Goal: Task Accomplishment & Management: Use online tool/utility

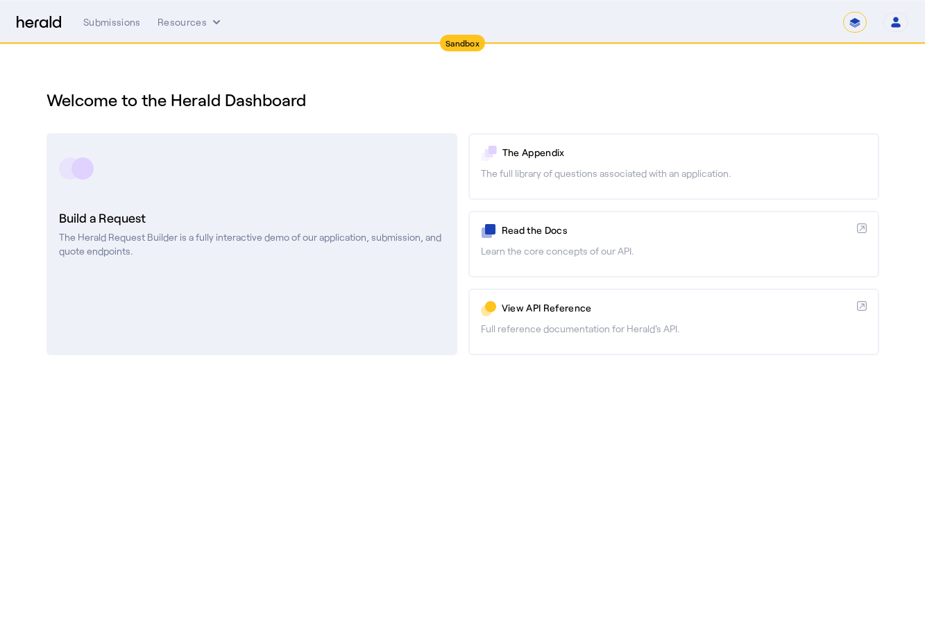
click at [257, 253] on p "The Herald Request Builder is a fully interactive demo of our application, subm…" at bounding box center [252, 244] width 386 height 28
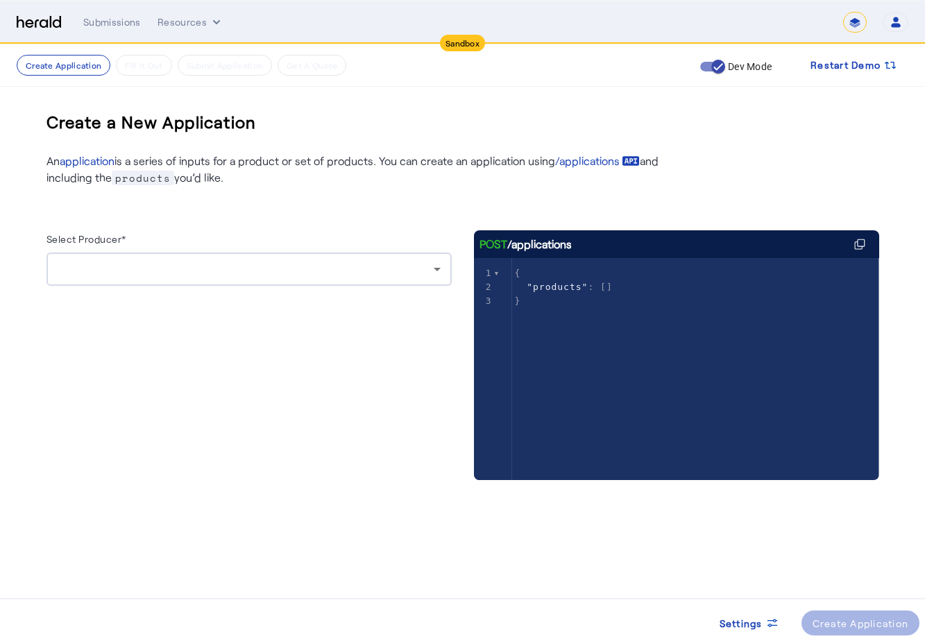
click at [163, 264] on div at bounding box center [246, 269] width 376 height 17
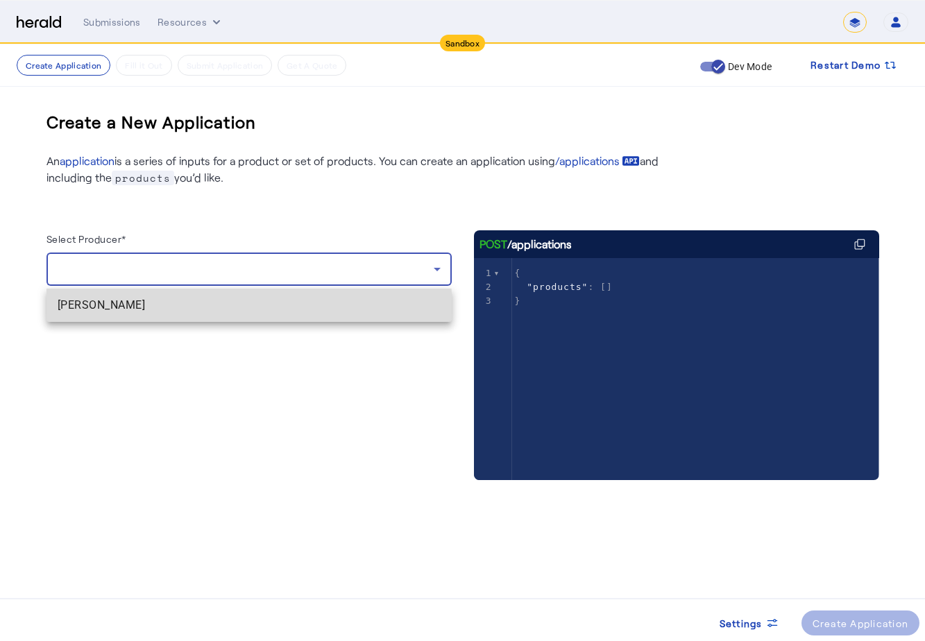
click at [130, 313] on span "[PERSON_NAME]" at bounding box center [249, 305] width 383 height 17
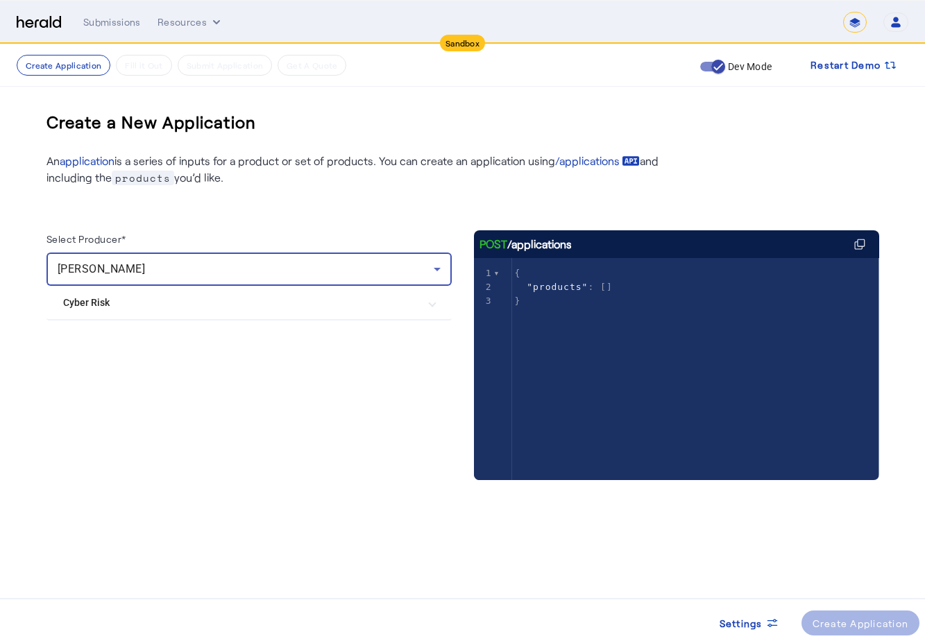
click at [258, 210] on div "Select Producer* [PERSON_NAME] Cyber Risk [PERSON_NAME] & [PERSON_NAME] Cyber P…" at bounding box center [462, 347] width 833 height 322
click at [362, 516] on div "Create a New Application An application is a series of inputs for a product or …" at bounding box center [463, 303] width 888 height 519
click at [144, 307] on Risk "Cyber Risk" at bounding box center [240, 303] width 355 height 15
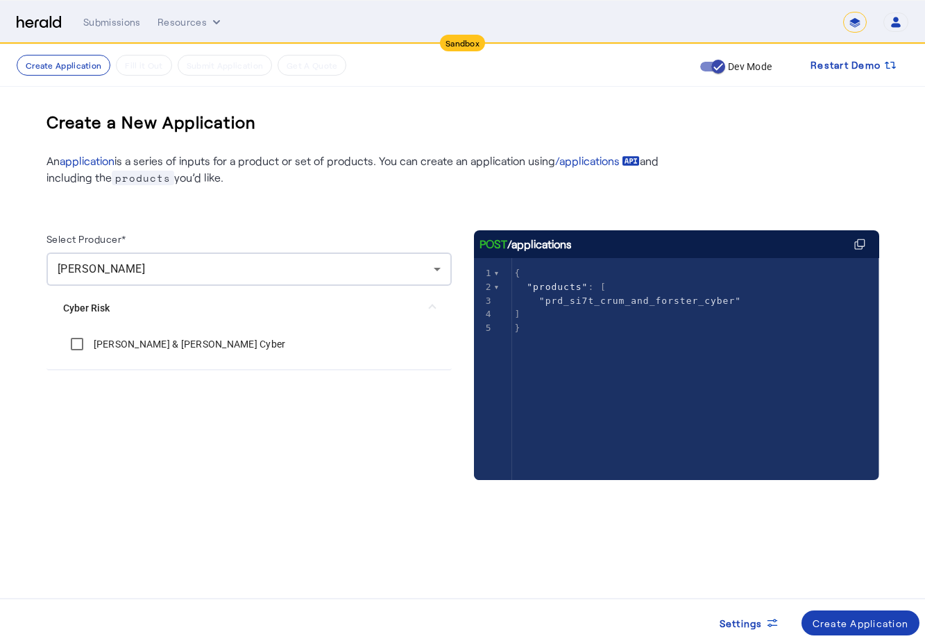
click at [286, 480] on div "Select Producer* [PERSON_NAME] Cyber Risk [PERSON_NAME] & [PERSON_NAME] Cyber" at bounding box center [248, 369] width 405 height 278
click at [874, 625] on div "Create Application" at bounding box center [861, 623] width 96 height 15
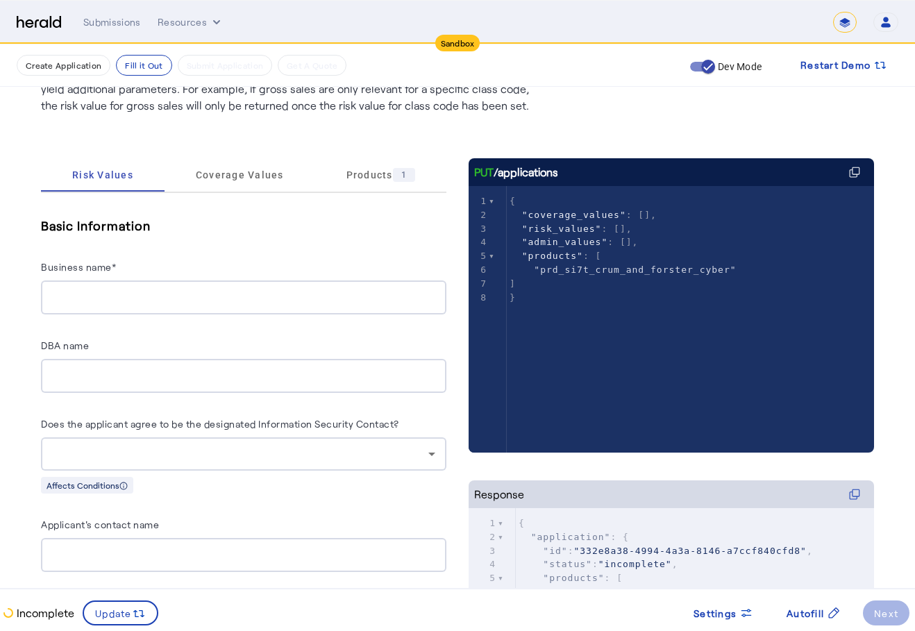
scroll to position [208, 0]
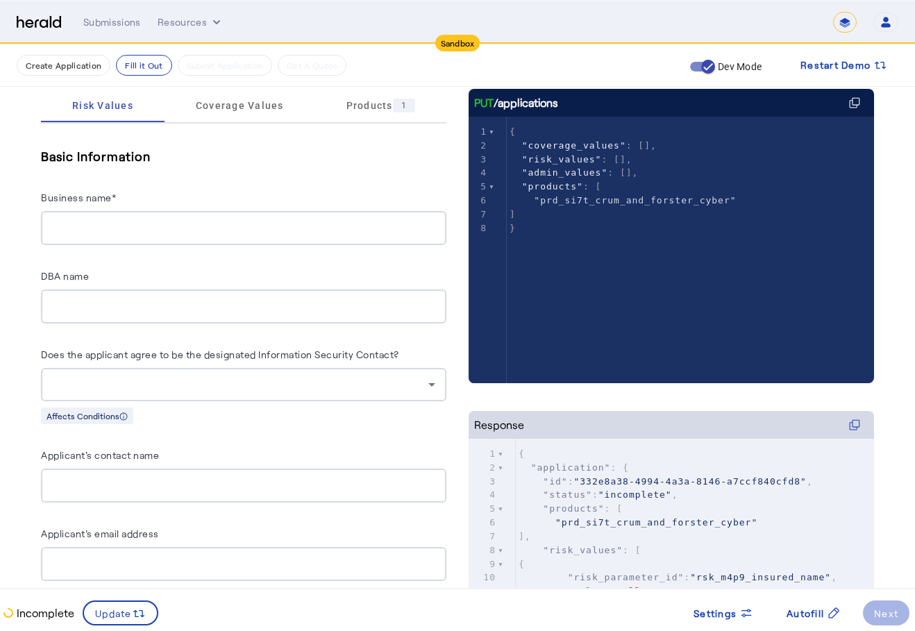
click at [226, 235] on input "Business name*" at bounding box center [243, 228] width 383 height 17
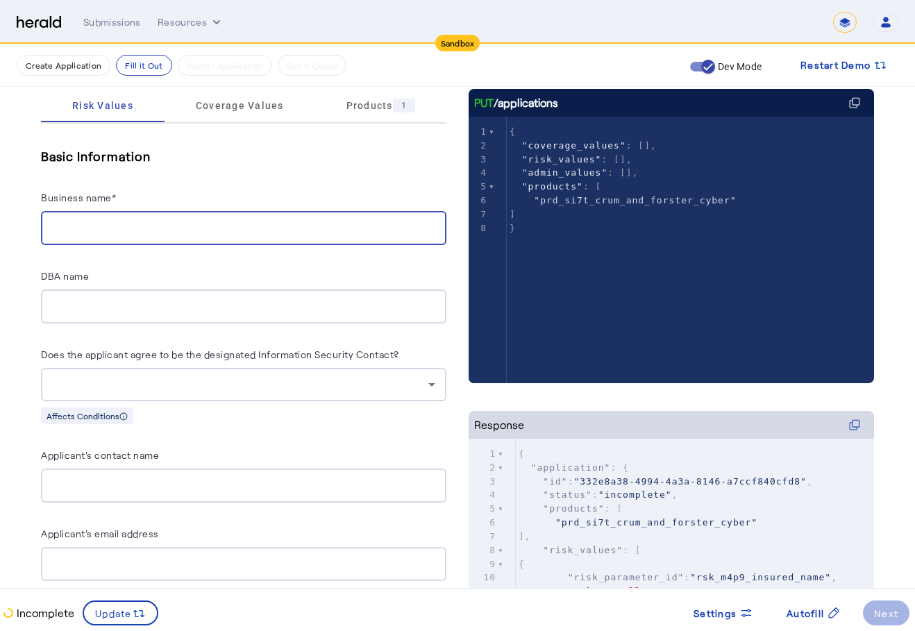
click at [212, 233] on input "Business name*" at bounding box center [243, 228] width 383 height 17
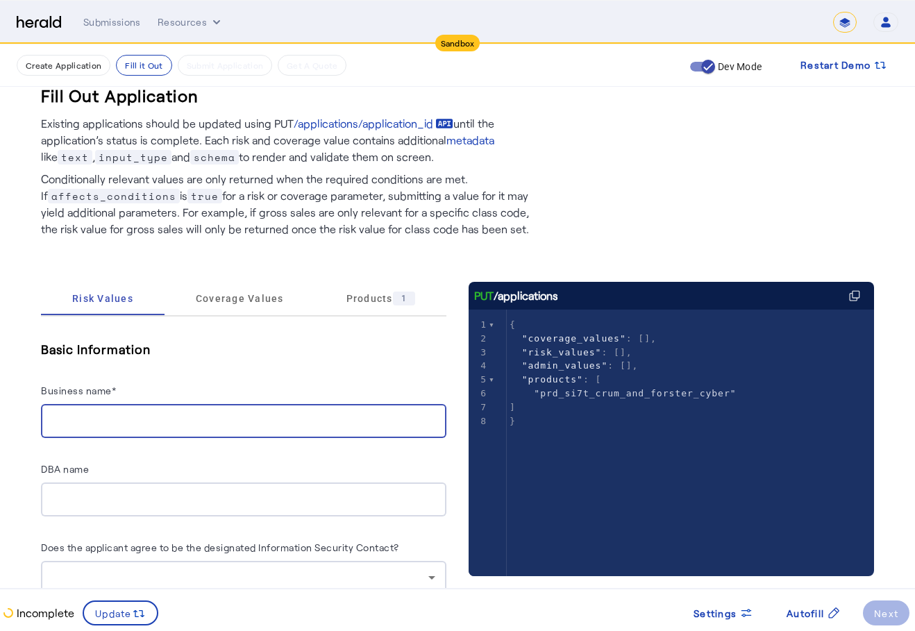
scroll to position [223, 0]
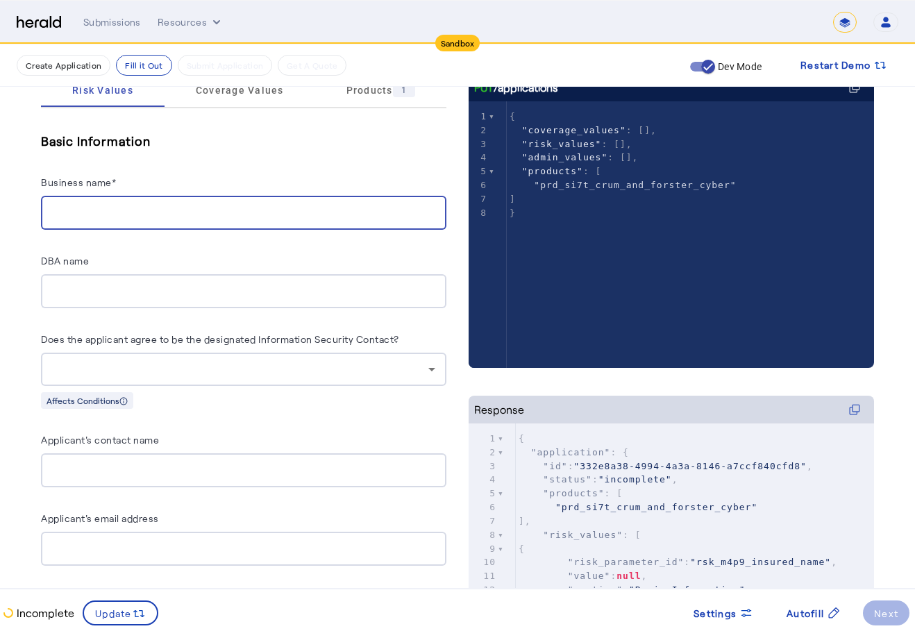
click at [135, 182] on div "Business name*" at bounding box center [243, 184] width 405 height 22
click at [128, 210] on input "Business name*" at bounding box center [243, 213] width 383 height 17
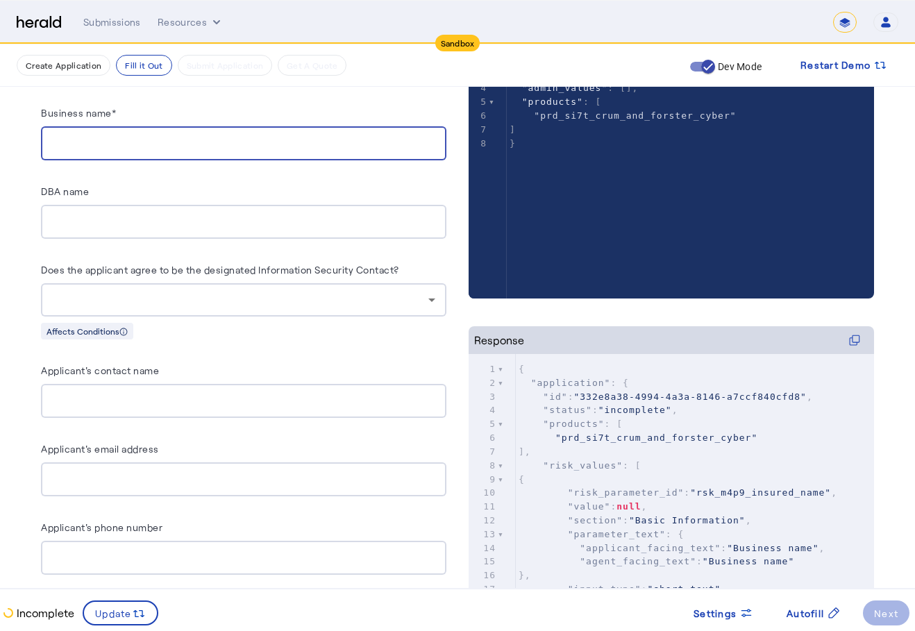
scroll to position [0, 0]
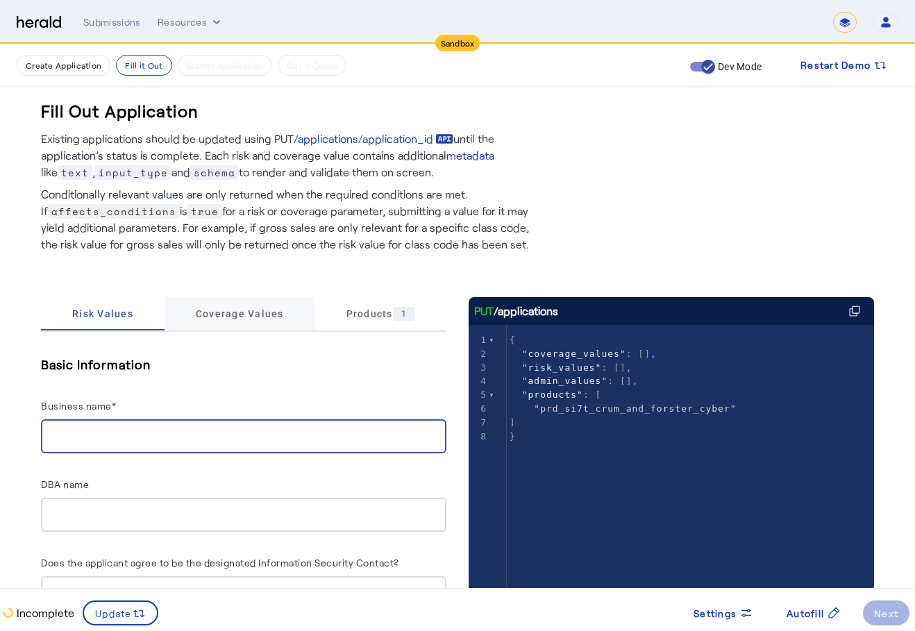
click at [246, 304] on span "Coverage Values" at bounding box center [240, 313] width 88 height 33
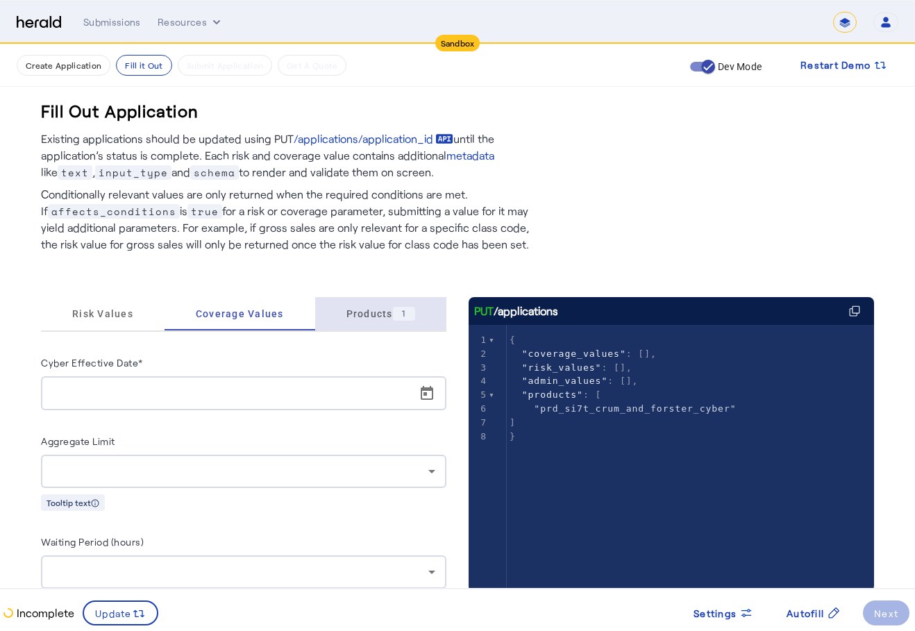
click at [361, 312] on span "Products 1" at bounding box center [380, 314] width 69 height 14
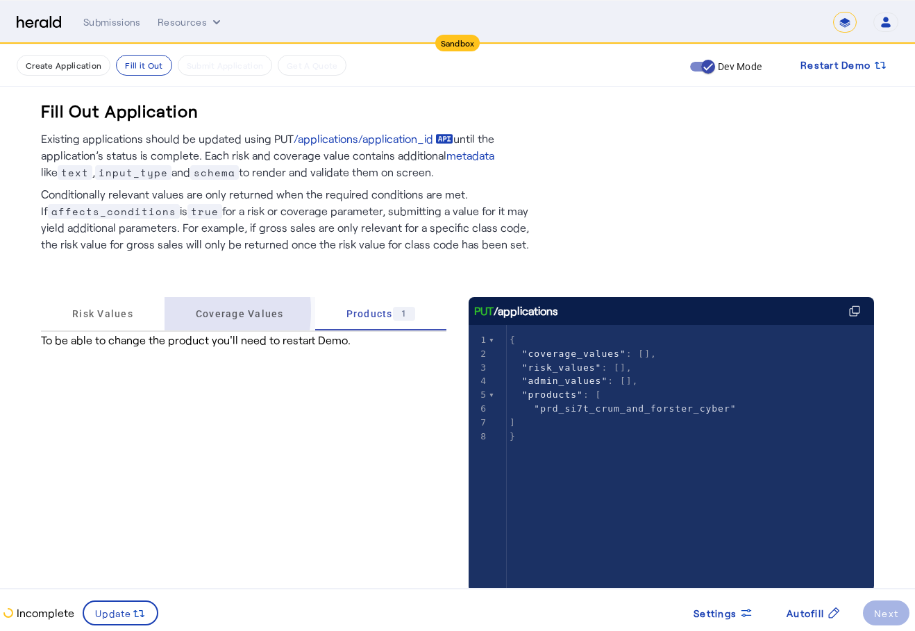
click at [165, 311] on div "Coverage Values" at bounding box center [239, 313] width 151 height 33
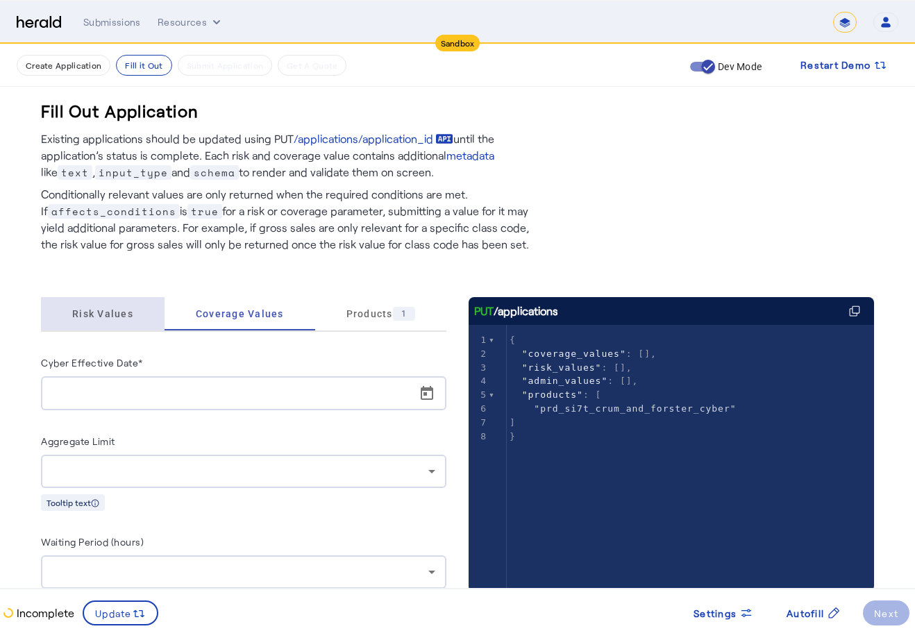
click at [142, 325] on div "Risk Values" at bounding box center [103, 313] width 124 height 33
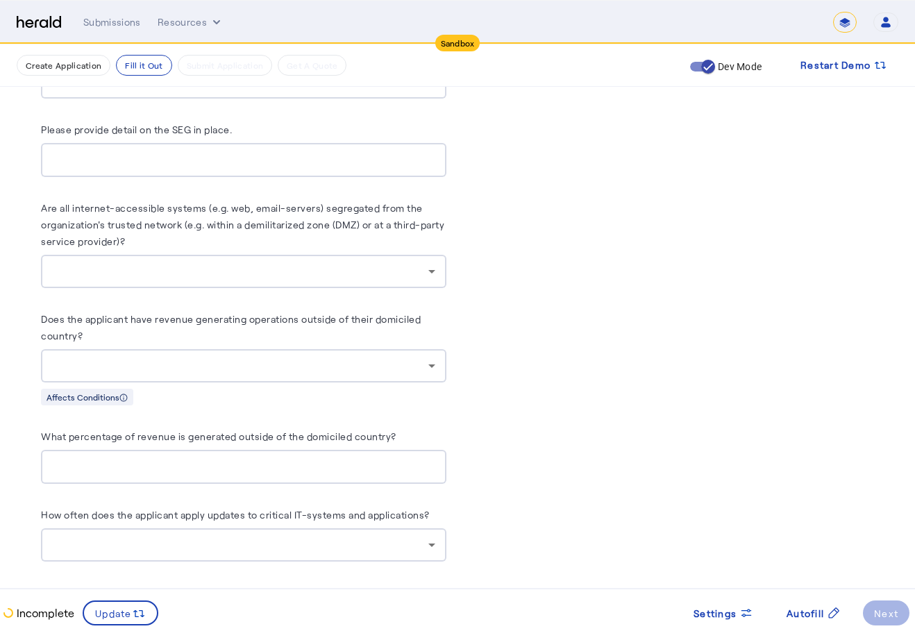
scroll to position [4927, 0]
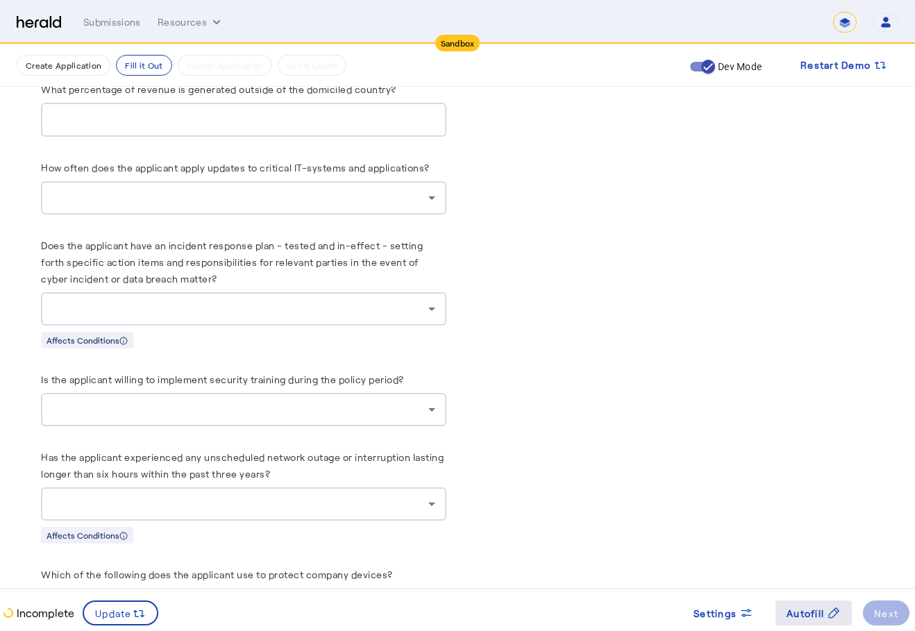
click at [832, 616] on icon at bounding box center [833, 613] width 14 height 14
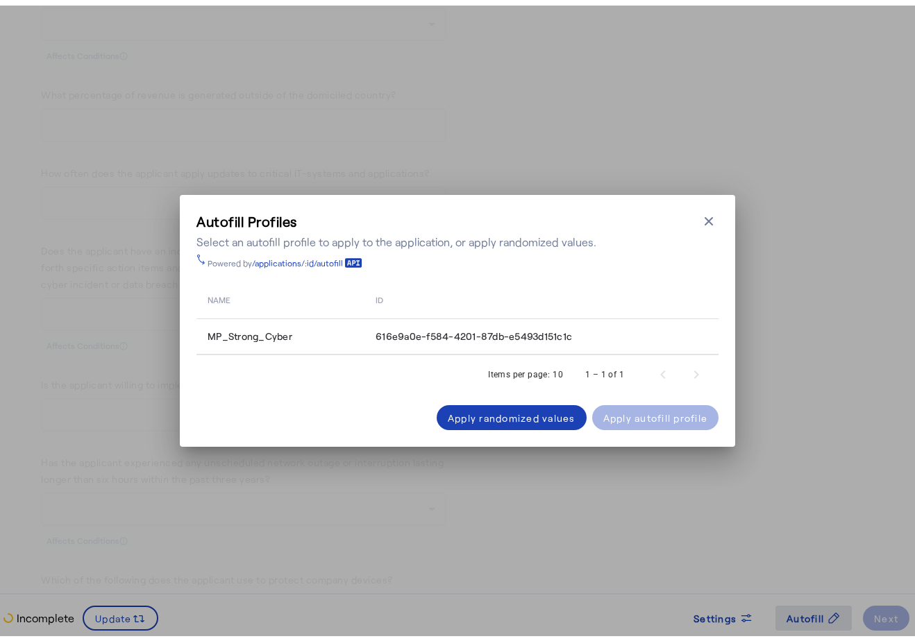
scroll to position [0, 0]
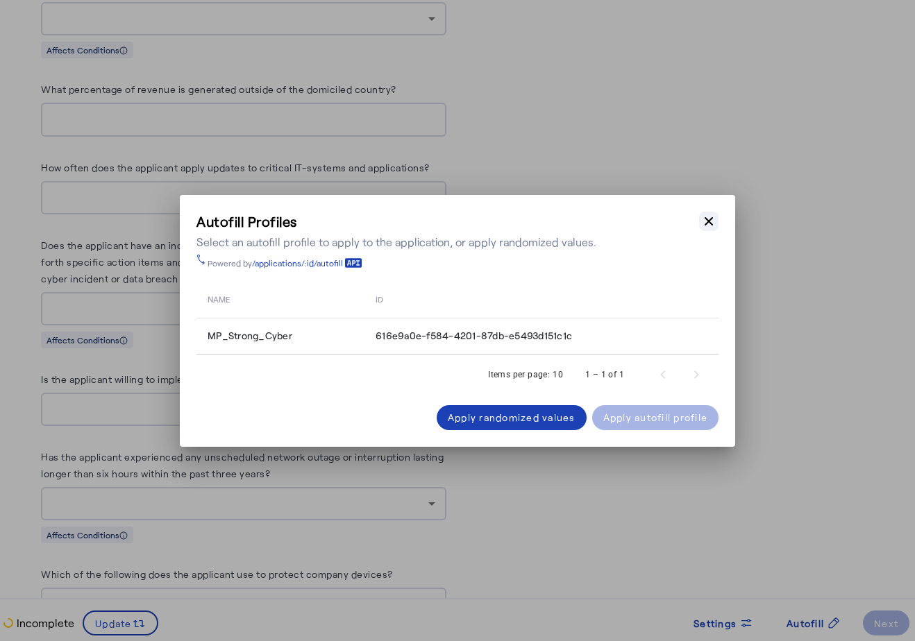
click at [715, 216] on button "Close modal" at bounding box center [708, 221] width 19 height 19
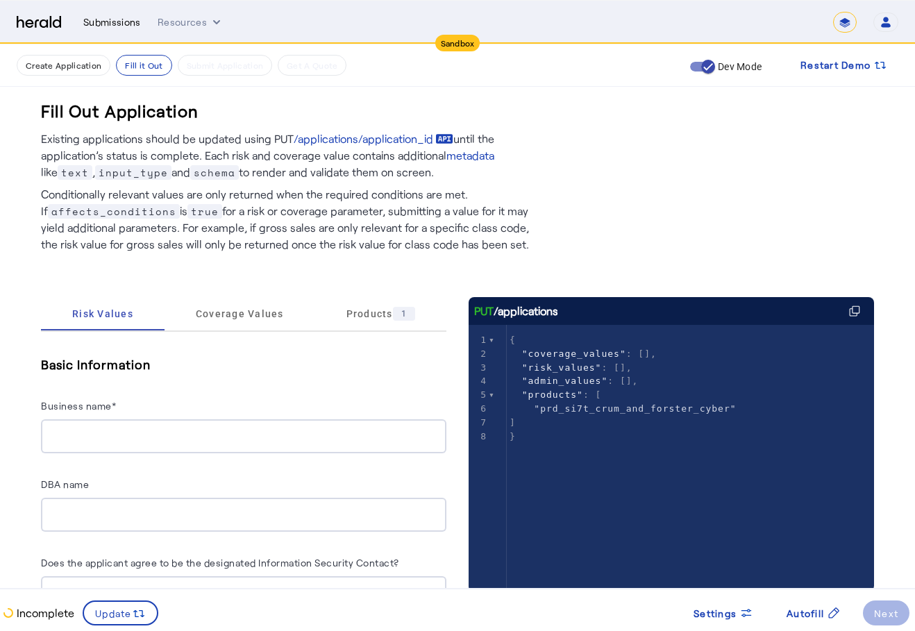
click at [116, 22] on div "Submissions" at bounding box center [112, 22] width 58 height 14
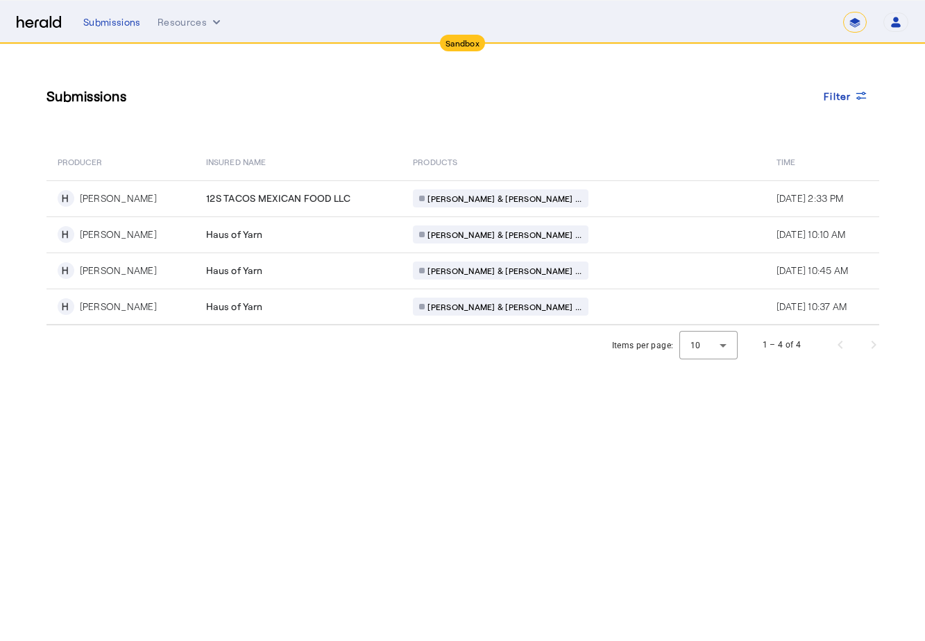
click at [309, 416] on body "Sandbox Menu Submissions Resources ******* Open user menu [PERSON_NAME] Herald …" at bounding box center [462, 320] width 925 height 641
click at [454, 198] on span "[PERSON_NAME] & [PERSON_NAME] ..." at bounding box center [504, 198] width 154 height 11
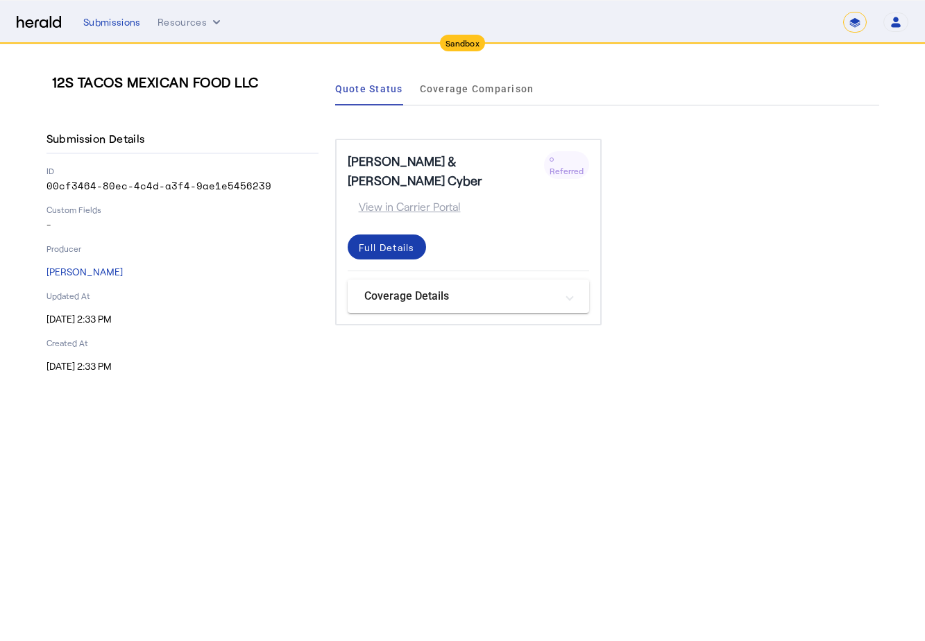
click at [404, 240] on div "Full Details" at bounding box center [387, 247] width 56 height 15
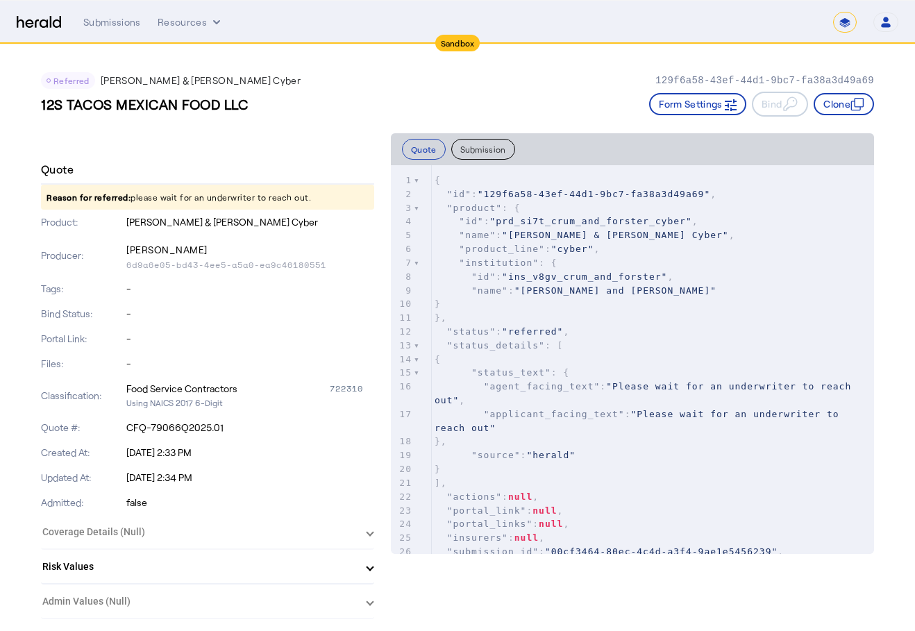
click at [214, 121] on div "Referred [PERSON_NAME] & [PERSON_NAME] Cyber 129f6a58-43ef-44d1-9bc7-fa38a3d49a…" at bounding box center [457, 88] width 833 height 89
copy h3 "12S TACOS MEXICAN FOOD LLC"
click at [426, 108] on div "12S TACOS MEXICAN FOOD LLC Form Settings Bind Clone" at bounding box center [457, 104] width 833 height 25
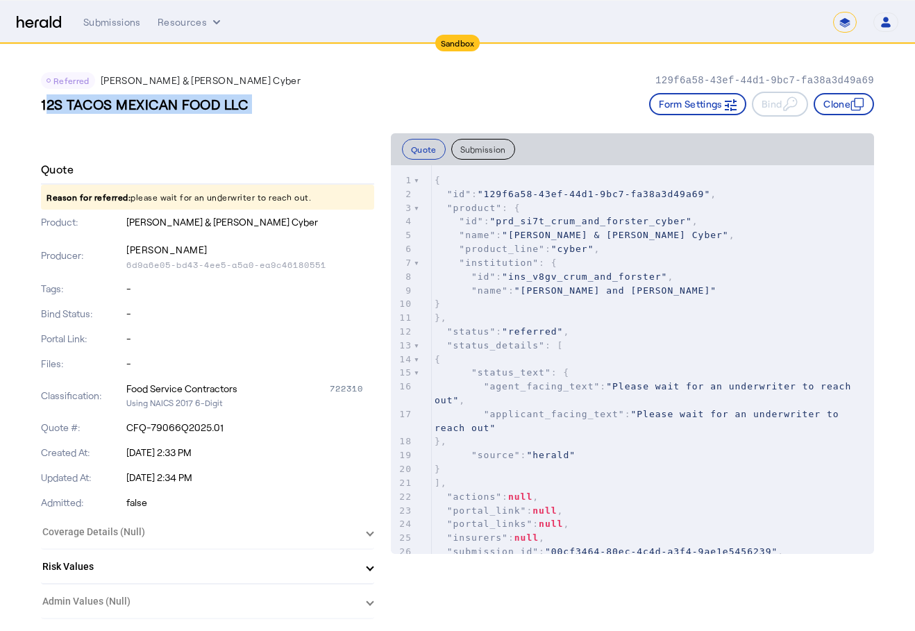
click at [767, 24] on div "Submissions Resources" at bounding box center [457, 22] width 749 height 14
drag, startPoint x: 44, startPoint y: 105, endPoint x: 225, endPoint y: 103, distance: 180.4
copy h3 "12S TACOS MEXICAN FOOD"
click at [300, 269] on p "6d9a6e05-bd43-4ee5-a5a0-ea9c46180551" at bounding box center [250, 265] width 248 height 11
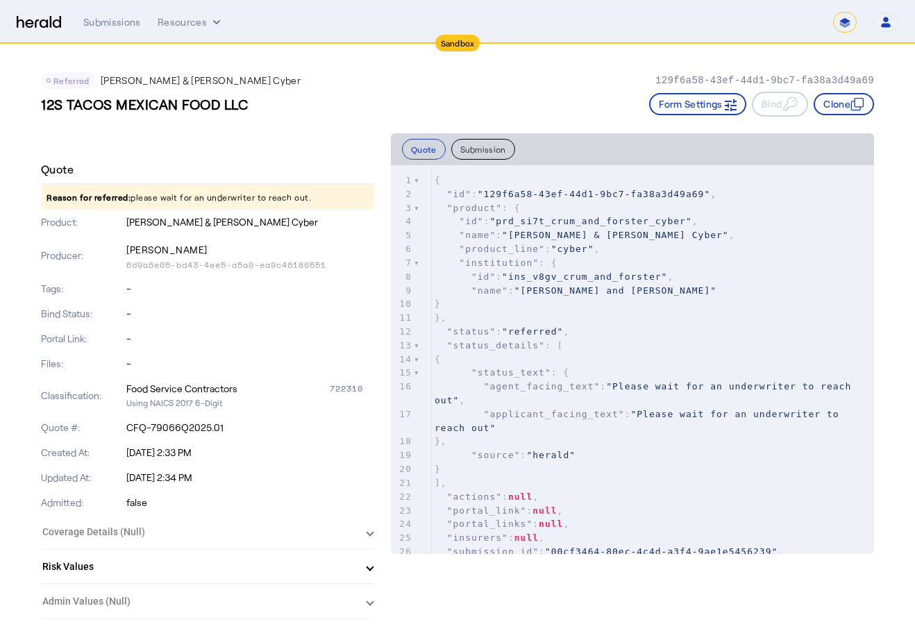
click at [300, 269] on p "6d9a6e05-bd43-4ee5-a5a0-ea9c46180551" at bounding box center [250, 265] width 248 height 11
click at [114, 11] on nav "Sandbox Menu Submissions Resources ******* Open user menu [PERSON_NAME] Herald …" at bounding box center [457, 22] width 915 height 43
click at [114, 24] on div "Submissions" at bounding box center [112, 22] width 58 height 14
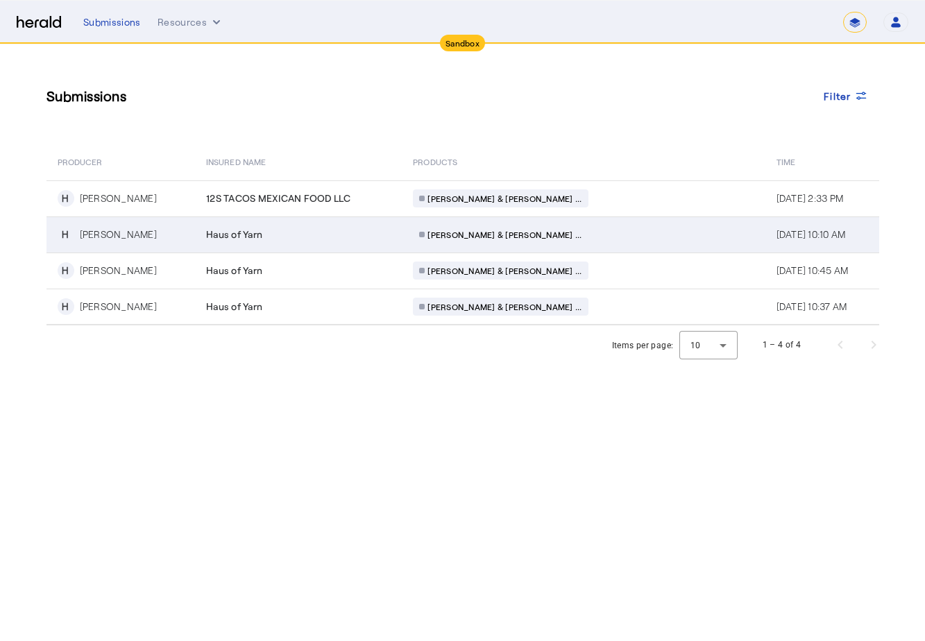
click at [281, 234] on div "Haus of Yarn" at bounding box center [301, 235] width 190 height 14
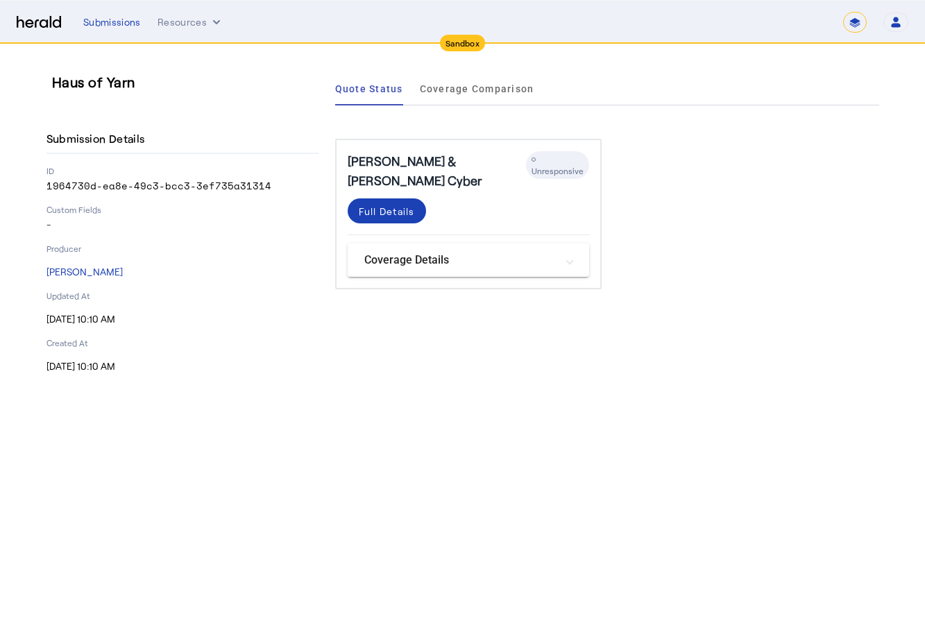
click at [375, 252] on mat-panel-title "Coverage Details" at bounding box center [460, 260] width 192 height 17
click at [279, 178] on div "ID 1964730d-ea8e-49c3-bcc3-3ef735a31314" at bounding box center [182, 179] width 272 height 28
click at [436, 84] on span "Coverage Comparison" at bounding box center [477, 89] width 114 height 10
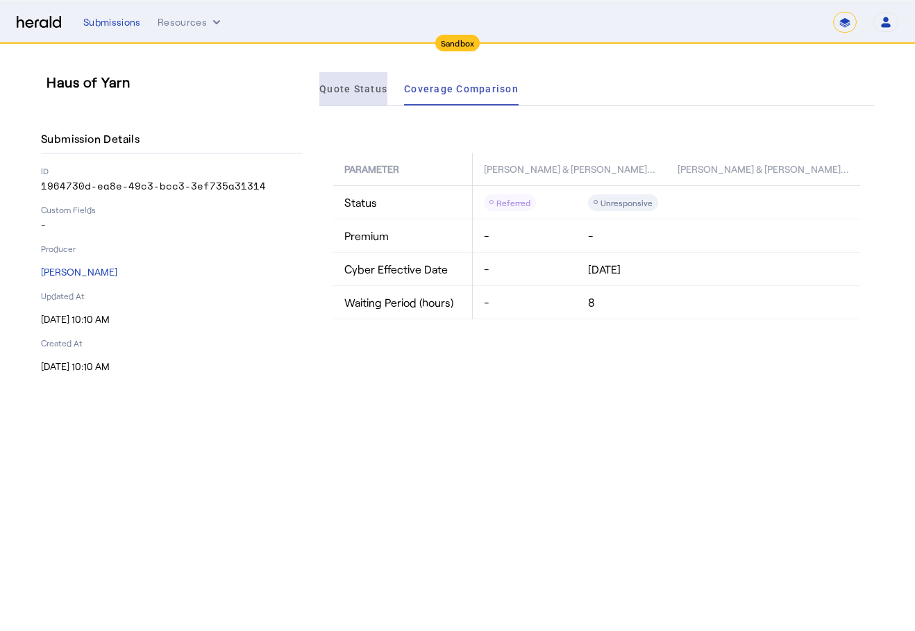
click at [375, 96] on span "Quote Status" at bounding box center [353, 88] width 68 height 33
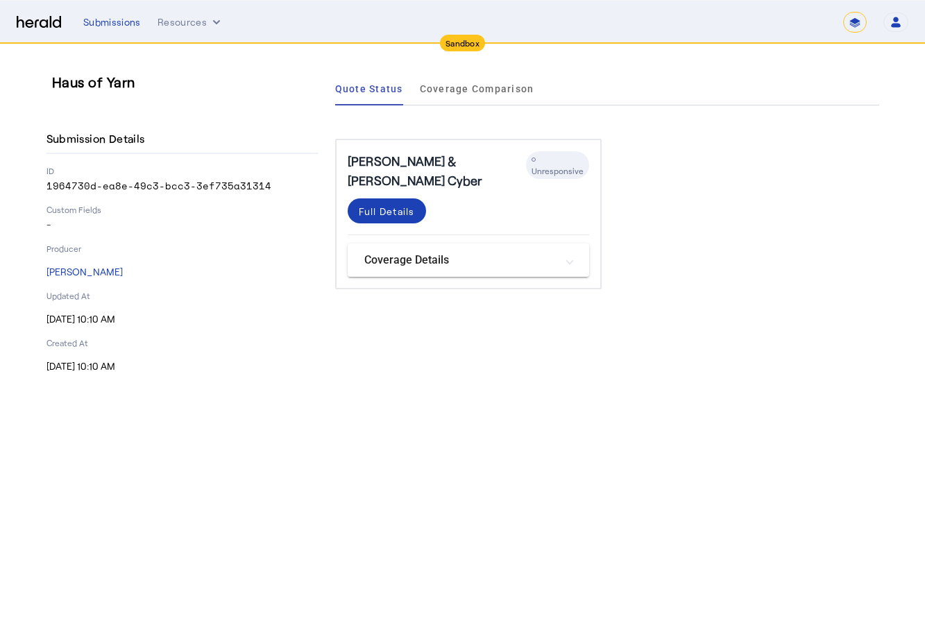
click at [248, 192] on p "1964730d-ea8e-49c3-bcc3-3ef735a31314" at bounding box center [182, 186] width 272 height 14
click at [425, 198] on span at bounding box center [387, 210] width 78 height 33
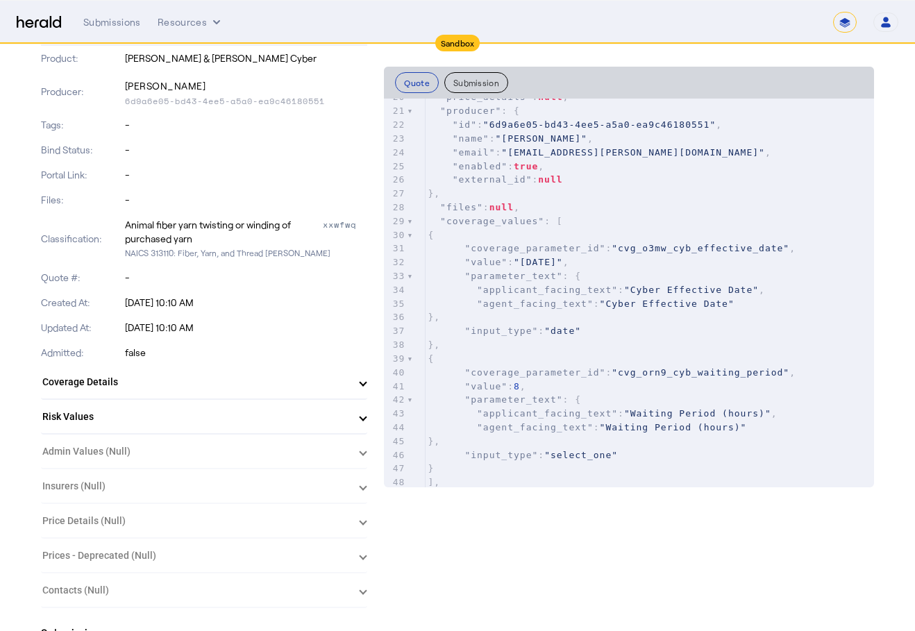
scroll to position [69, 0]
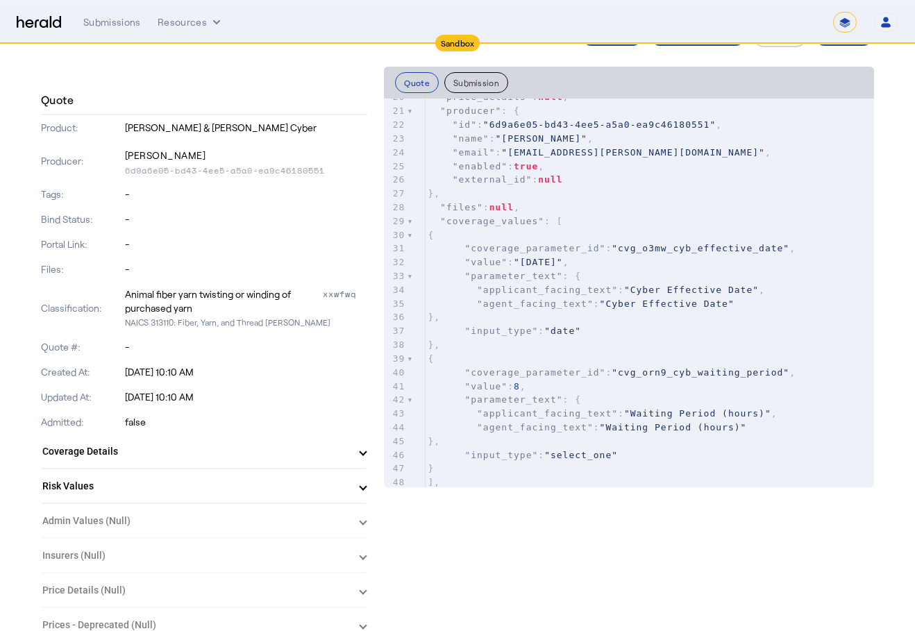
click at [360, 457] on span "Coverage Details" at bounding box center [201, 451] width 318 height 15
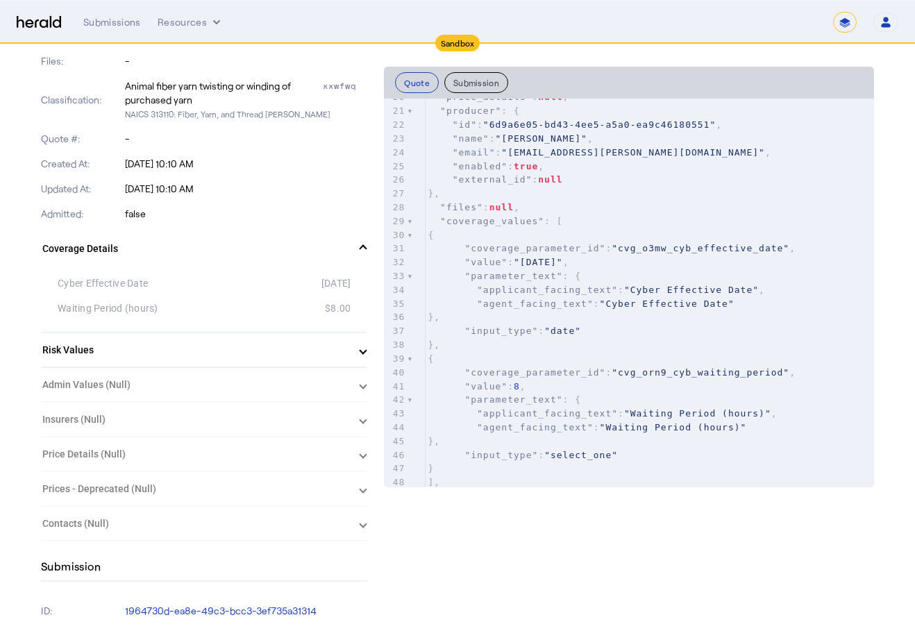
click at [360, 352] on span "Risk Values" at bounding box center [201, 350] width 318 height 15
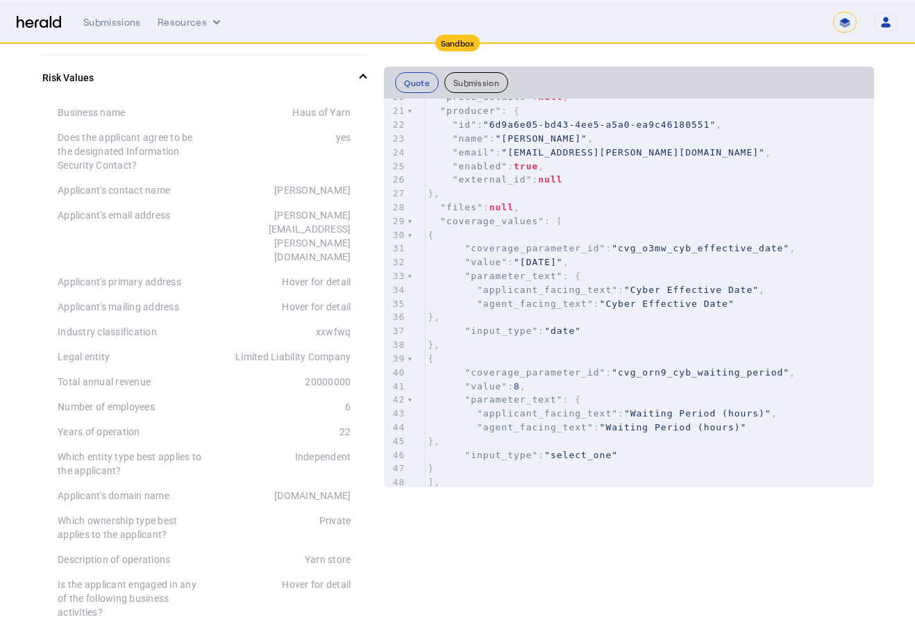
scroll to position [694, 0]
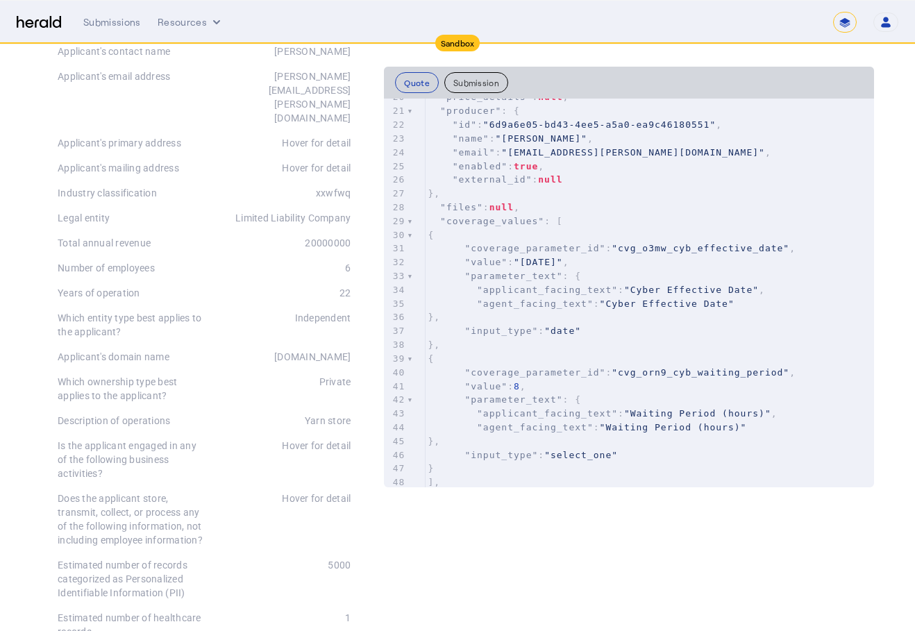
click at [834, 332] on pre ""input_type" : "date"" at bounding box center [649, 331] width 449 height 14
